Goal: Task Accomplishment & Management: Use online tool/utility

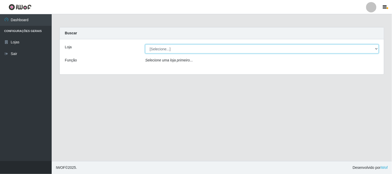
drag, startPoint x: 161, startPoint y: 47, endPoint x: 164, endPoint y: 51, distance: 5.0
click at [162, 47] on select "[Selecione...] Casatudo BR" at bounding box center [262, 48] width 234 height 9
select select "197"
click at [145, 44] on select "[Selecione...] Casatudo BR" at bounding box center [262, 48] width 234 height 9
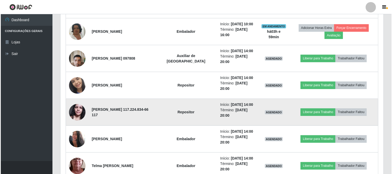
scroll to position [346, 0]
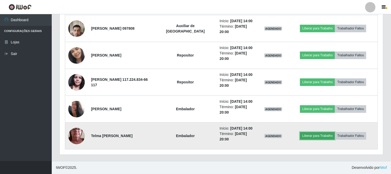
click at [320, 136] on button "Liberar para Trabalho" at bounding box center [317, 135] width 35 height 7
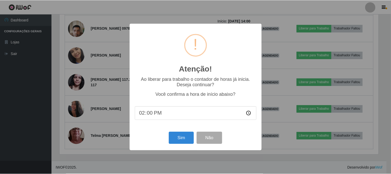
scroll to position [107, 320]
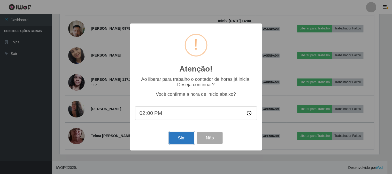
click at [172, 138] on button "Sim" at bounding box center [181, 138] width 25 height 12
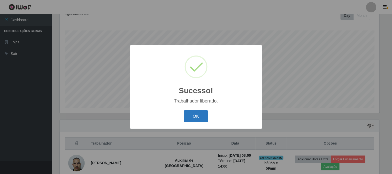
click at [197, 114] on button "OK" at bounding box center [196, 116] width 24 height 12
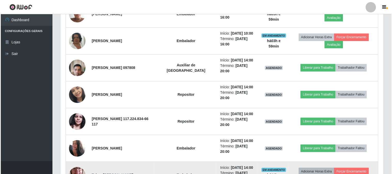
scroll to position [346, 0]
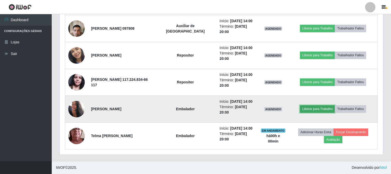
click at [315, 109] on button "Liberar para Trabalho" at bounding box center [317, 109] width 35 height 7
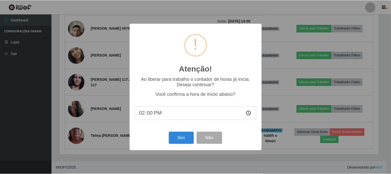
scroll to position [107, 320]
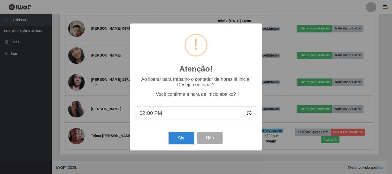
drag, startPoint x: 187, startPoint y: 143, endPoint x: 162, endPoint y: 140, distance: 25.3
click at [182, 141] on button "Sim" at bounding box center [181, 138] width 25 height 12
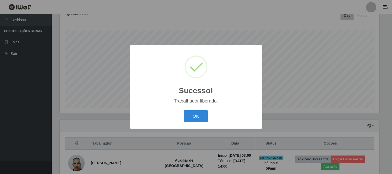
click at [198, 118] on button "OK" at bounding box center [196, 116] width 24 height 12
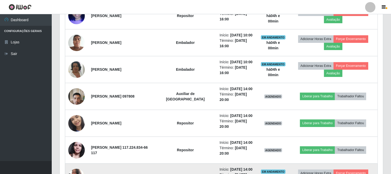
scroll to position [335, 0]
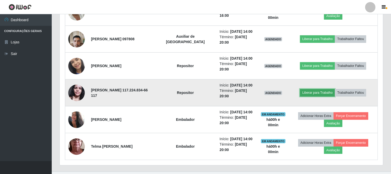
click at [309, 93] on button "Liberar para Trabalho" at bounding box center [317, 92] width 35 height 7
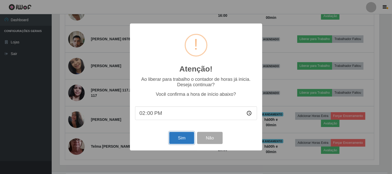
click at [183, 139] on button "Sim" at bounding box center [181, 138] width 25 height 12
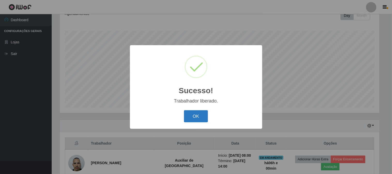
click at [200, 118] on button "OK" at bounding box center [196, 116] width 24 height 12
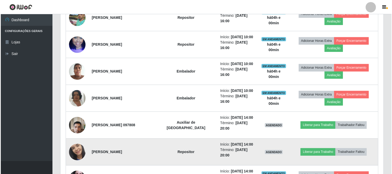
scroll to position [278, 0]
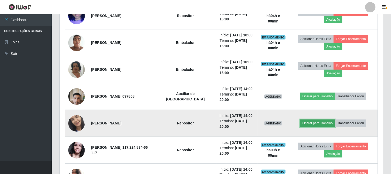
click at [315, 125] on button "Liberar para Trabalho" at bounding box center [317, 123] width 35 height 7
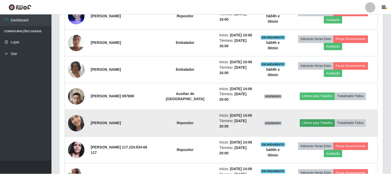
scroll to position [107, 320]
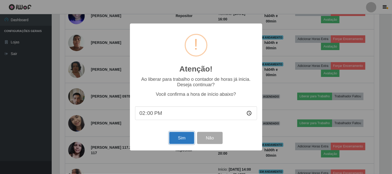
click at [187, 138] on button "Sim" at bounding box center [181, 138] width 25 height 12
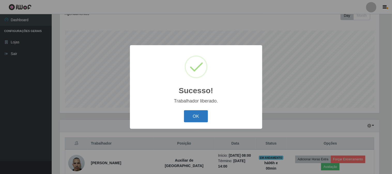
click at [199, 114] on button "OK" at bounding box center [196, 116] width 24 height 12
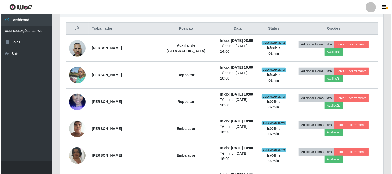
scroll to position [163, 0]
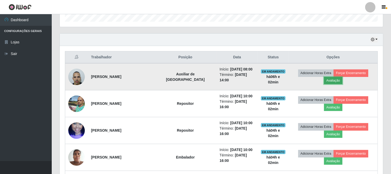
click at [337, 78] on button "Avaliação" at bounding box center [333, 80] width 18 height 7
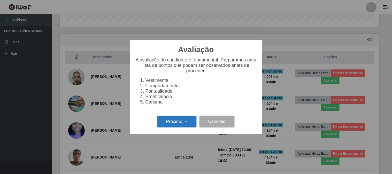
click at [174, 123] on button "Próximo →" at bounding box center [177, 122] width 39 height 12
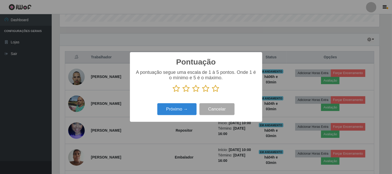
scroll to position [258562, 258349]
click at [217, 89] on icon at bounding box center [215, 89] width 7 height 8
click at [212, 93] on input "radio" at bounding box center [212, 93] width 0 height 0
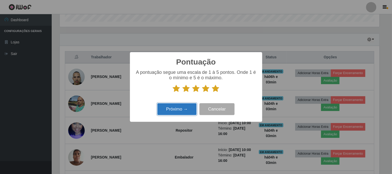
click at [176, 111] on button "Próximo →" at bounding box center [177, 109] width 39 height 12
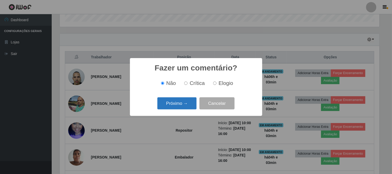
click at [185, 101] on button "Próximo →" at bounding box center [177, 104] width 39 height 12
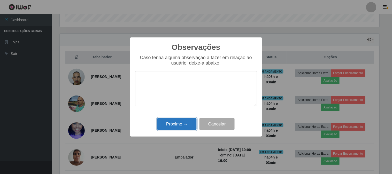
click at [179, 125] on button "Próximo →" at bounding box center [177, 124] width 39 height 12
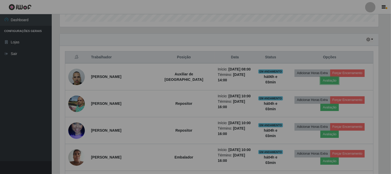
scroll to position [107, 323]
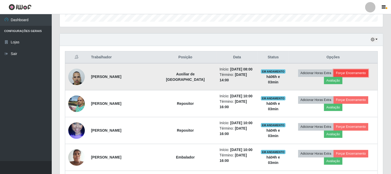
click at [350, 73] on button "Forçar Encerramento" at bounding box center [351, 73] width 35 height 7
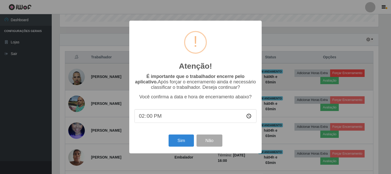
scroll to position [107, 320]
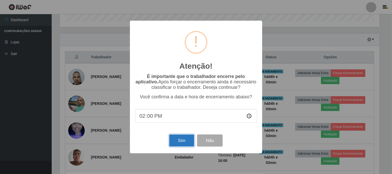
click at [185, 144] on button "Sim" at bounding box center [181, 141] width 25 height 12
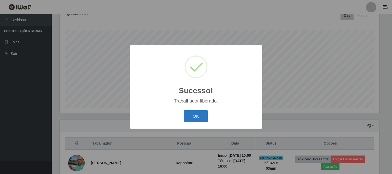
click at [193, 112] on button "OK" at bounding box center [196, 116] width 24 height 12
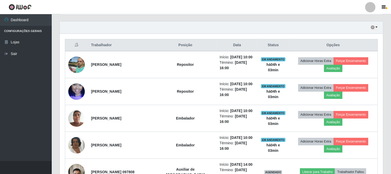
scroll to position [204, 0]
